Goal: Information Seeking & Learning: Learn about a topic

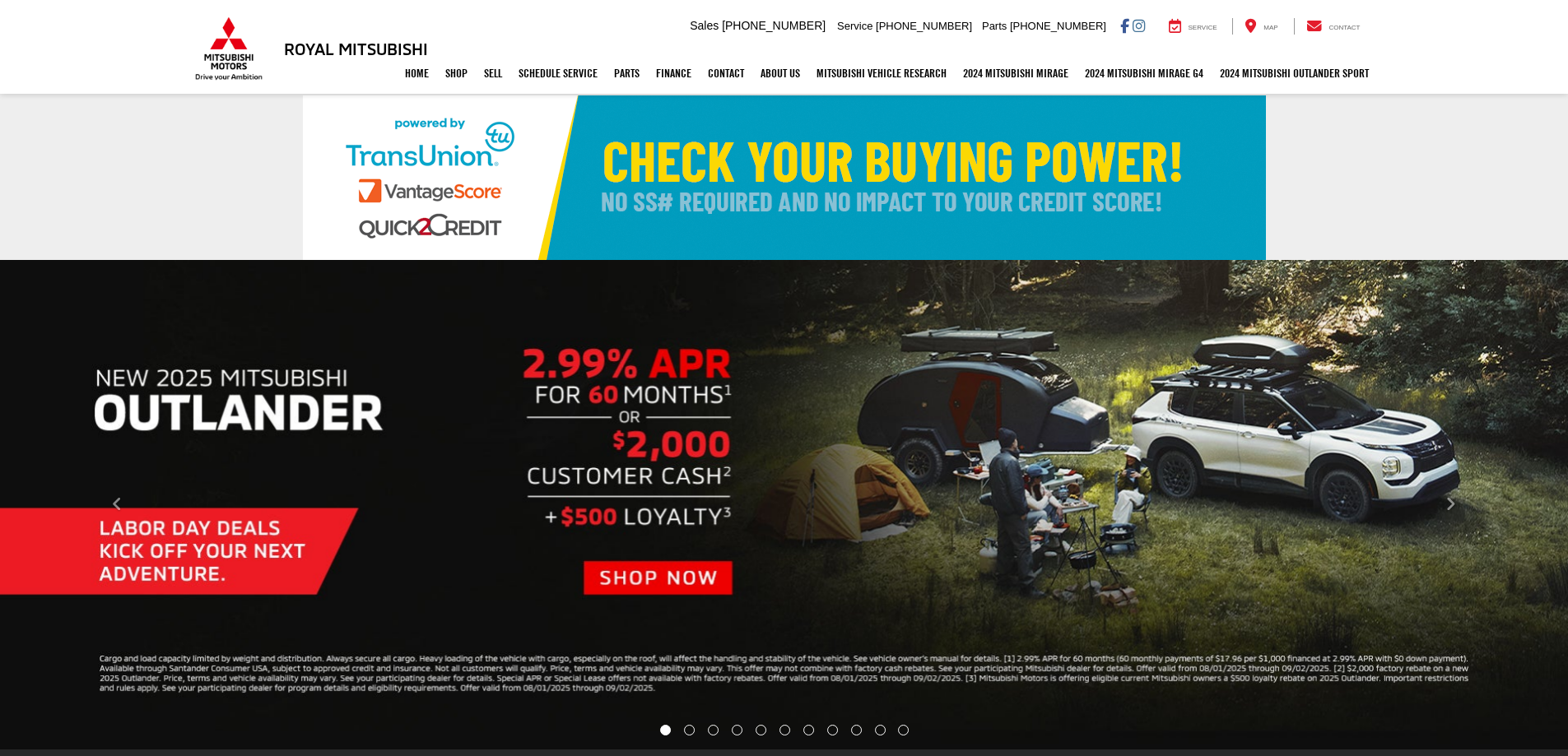
select select "Mitsubishi"
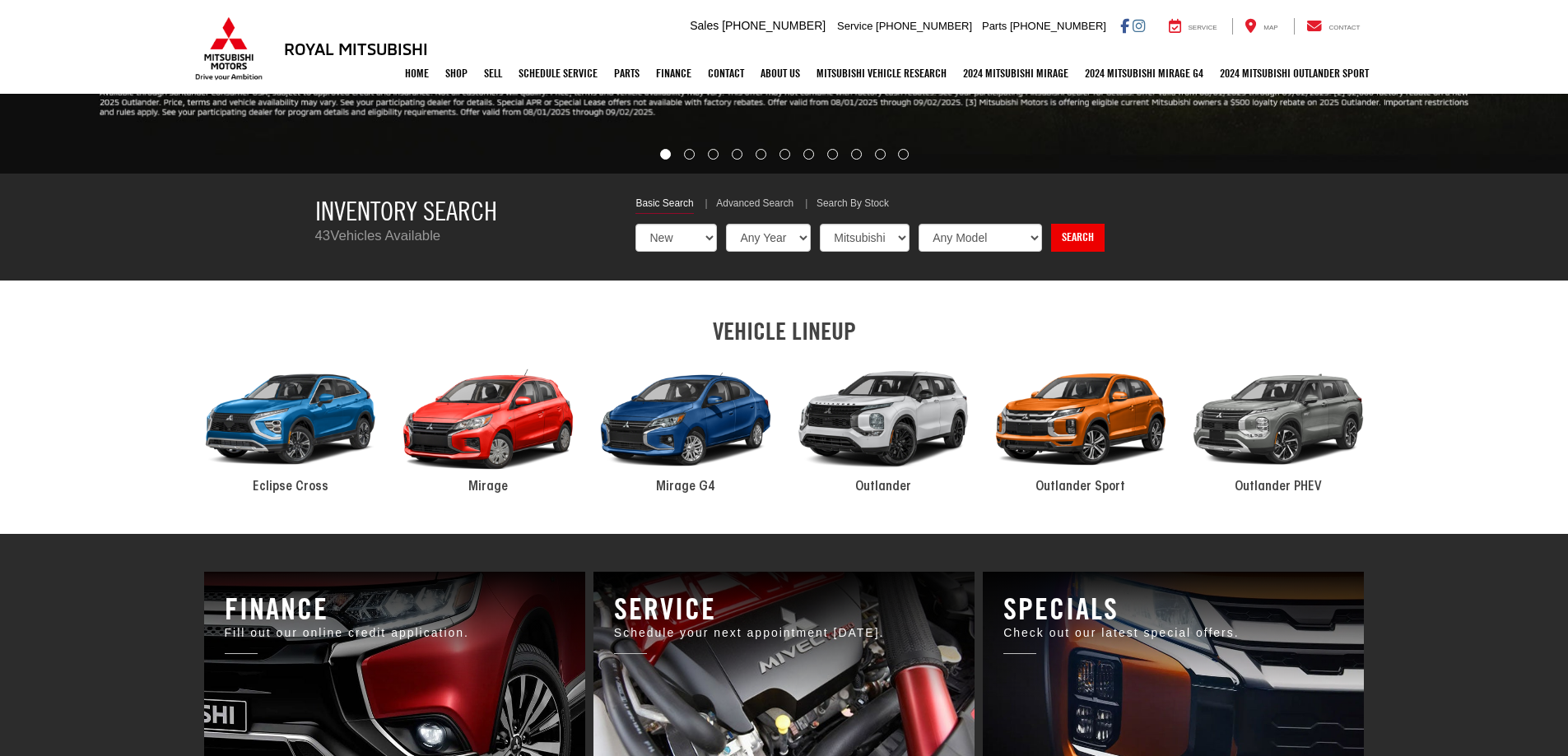
click at [487, 490] on span "Mirage" at bounding box center [488, 486] width 39 height 13
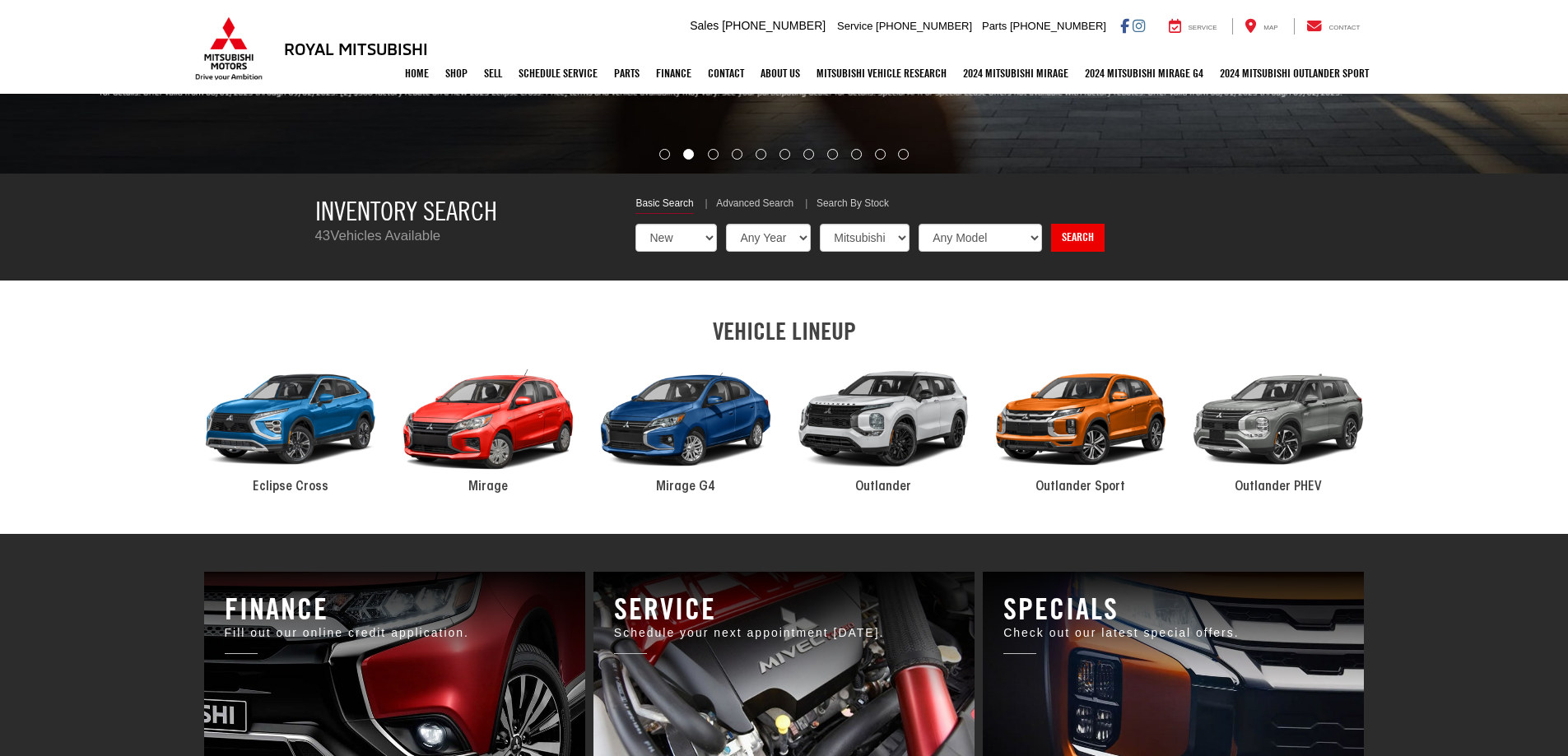
click at [487, 449] on div "2024 Mitsubishi Mirage" at bounding box center [487, 420] width 197 height 133
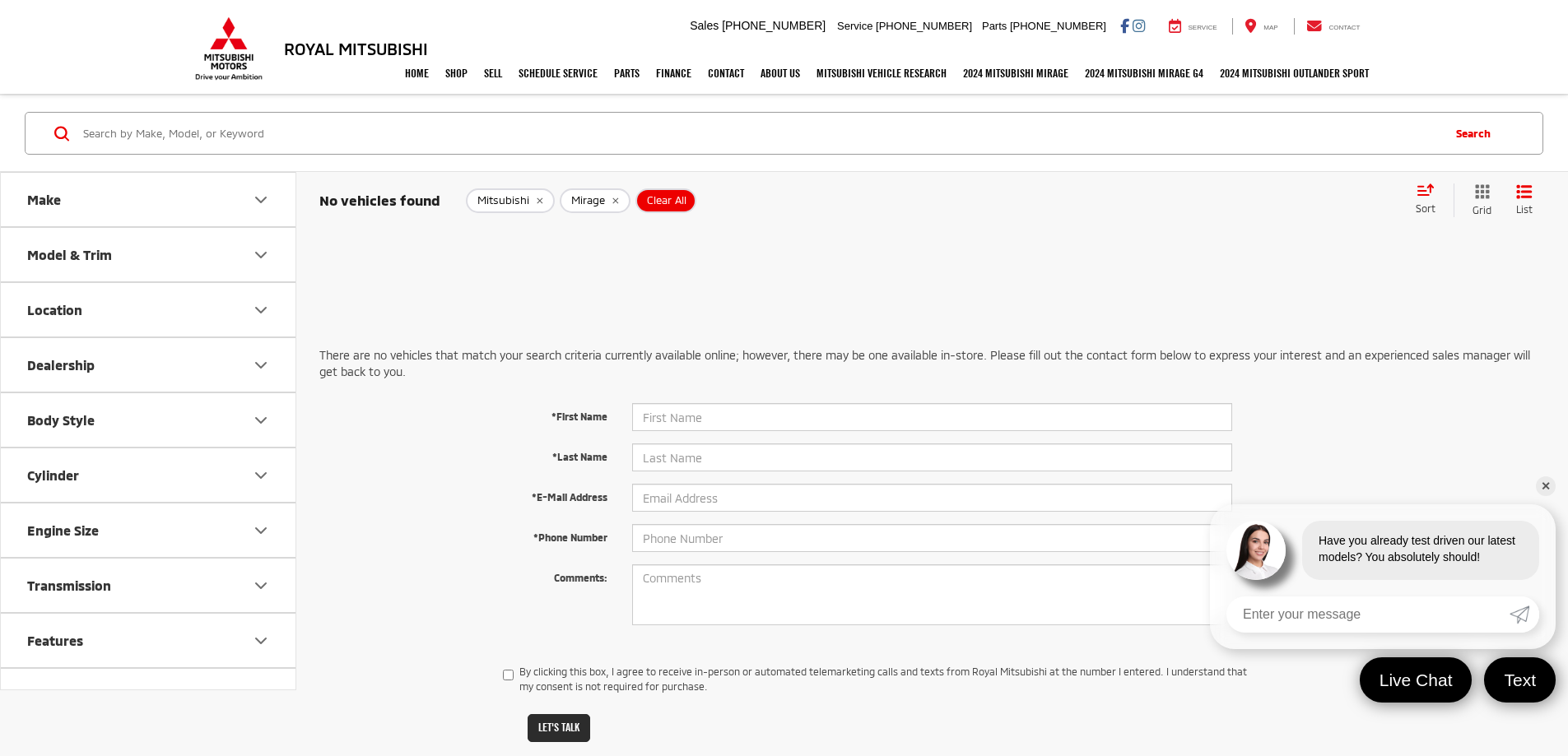
click at [263, 251] on icon "Model & Trim" at bounding box center [260, 254] width 20 height 20
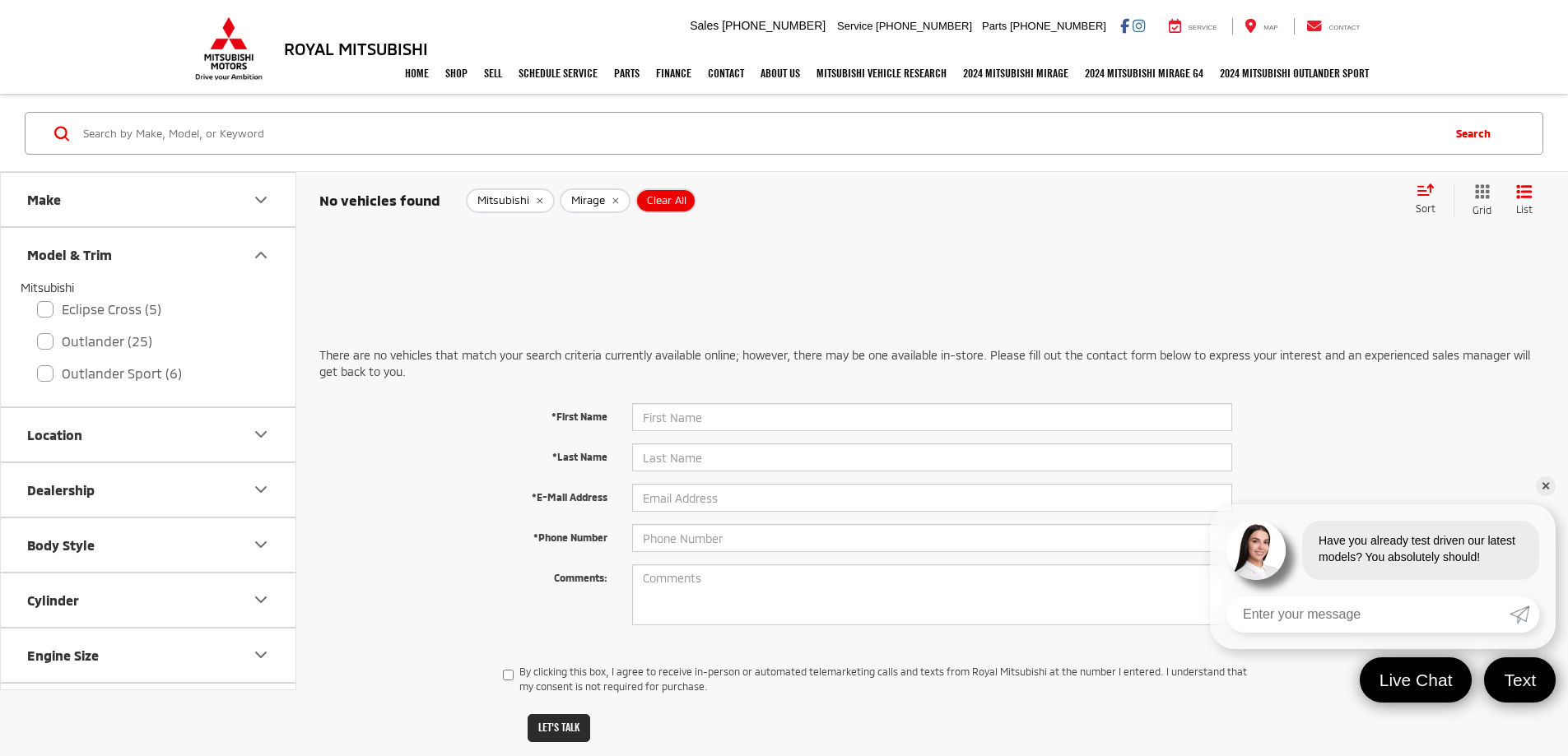
click at [263, 251] on icon "Model & Trim" at bounding box center [260, 254] width 20 height 20
